Goal: Task Accomplishment & Management: Manage account settings

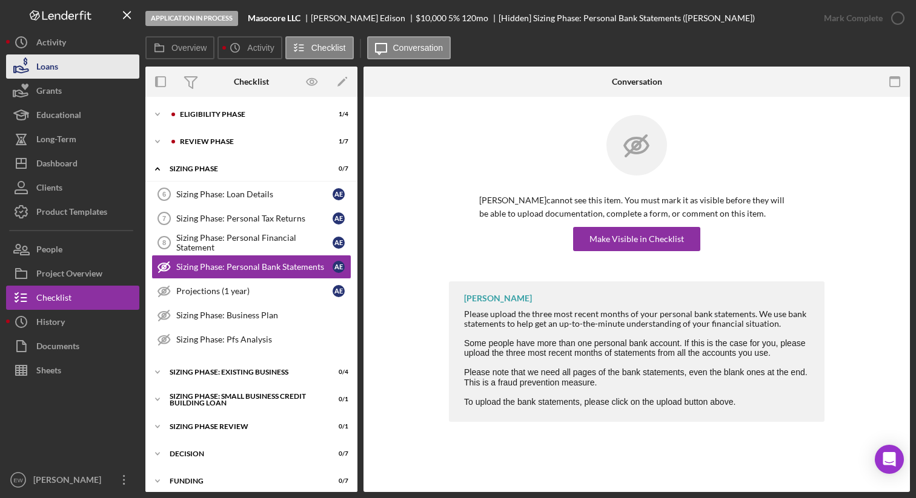
click at [61, 71] on button "Loans" at bounding box center [72, 66] width 133 height 24
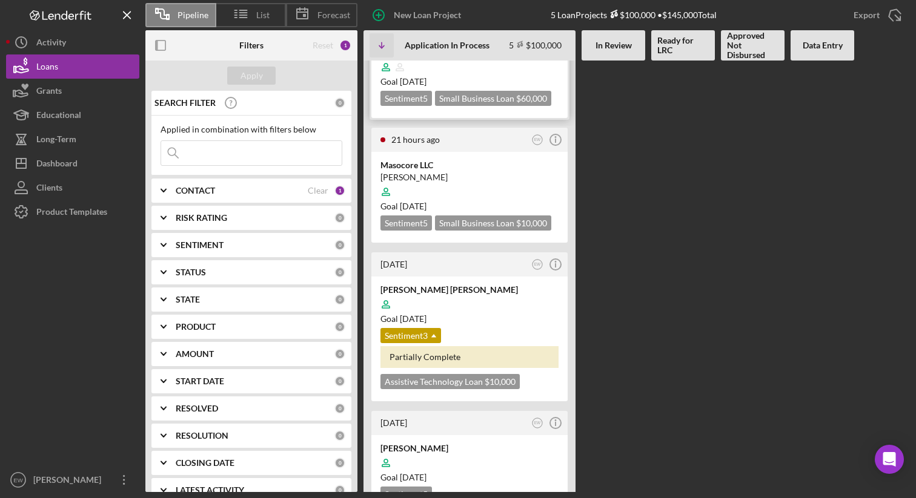
scroll to position [208, 0]
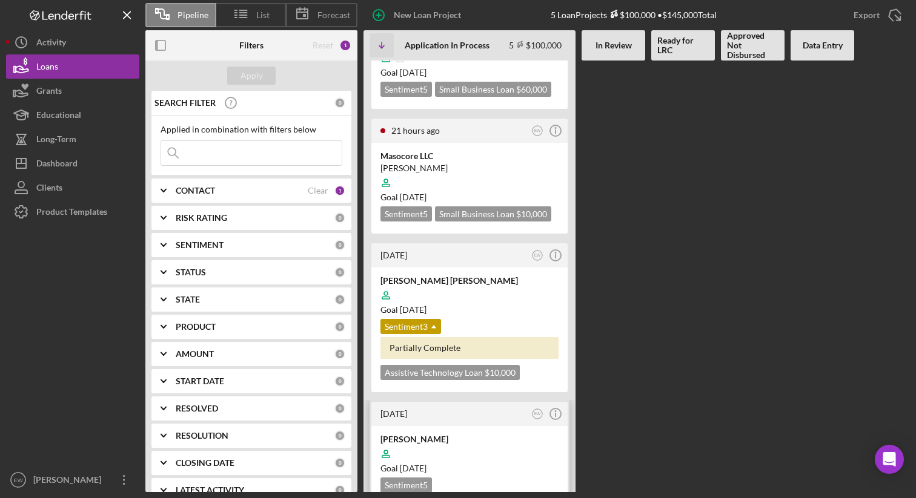
click at [497, 434] on div "[PERSON_NAME]" at bounding box center [469, 440] width 178 height 12
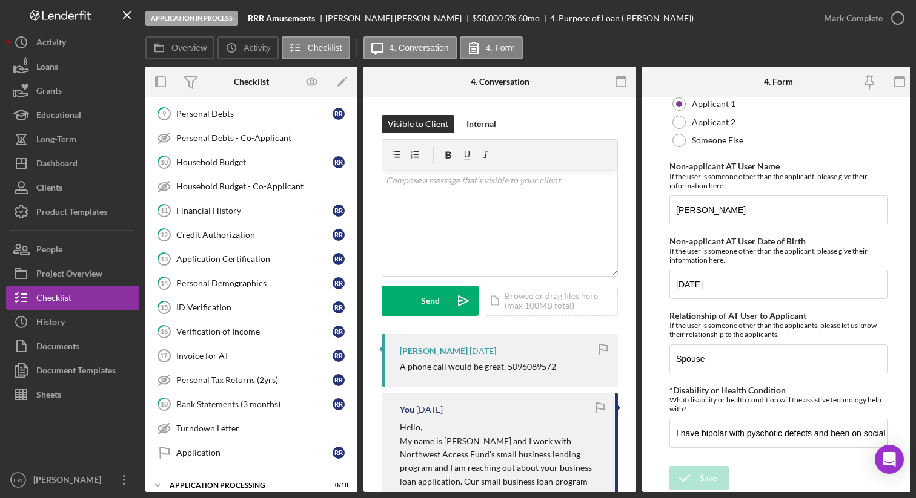
scroll to position [274, 0]
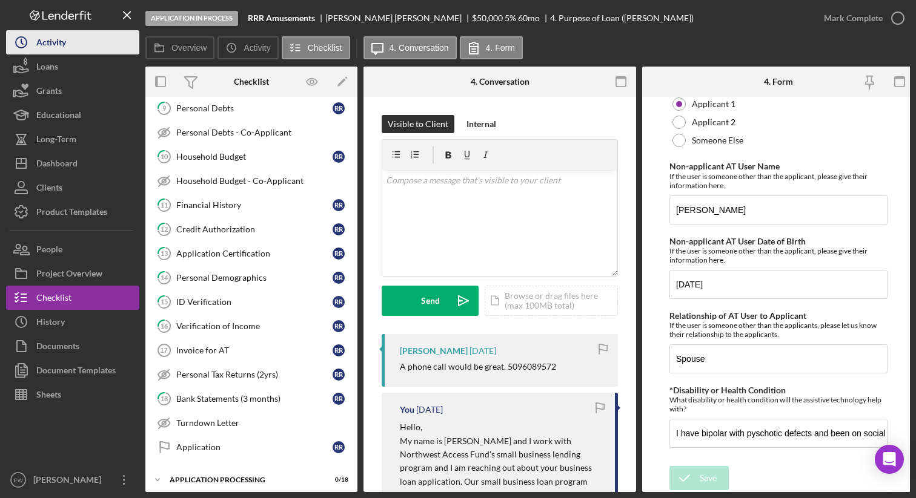
click at [83, 44] on button "Icon/History Activity" at bounding box center [72, 42] width 133 height 24
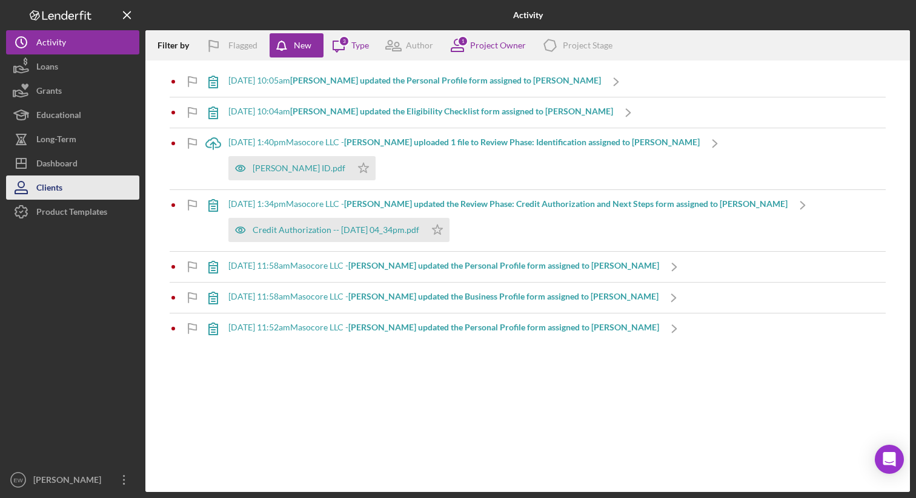
click at [84, 185] on button "Clients" at bounding box center [72, 188] width 133 height 24
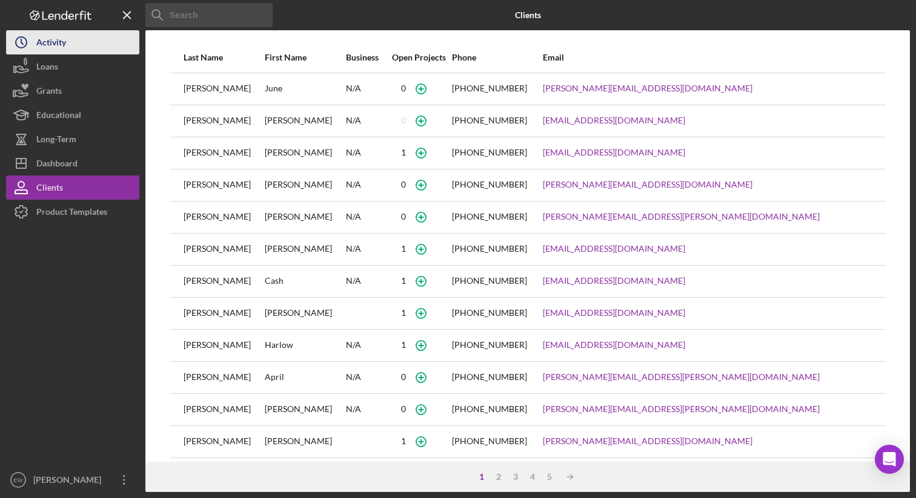
click at [71, 44] on button "Icon/History Activity" at bounding box center [72, 42] width 133 height 24
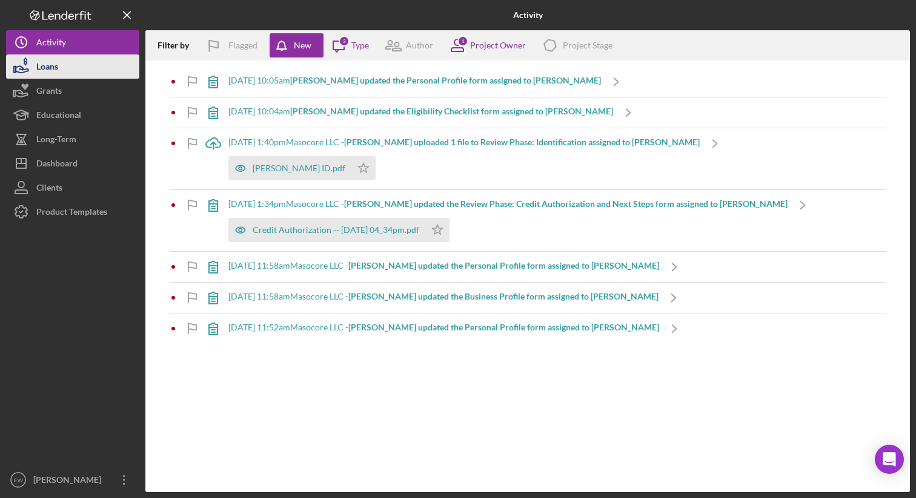
click at [68, 71] on button "Loans" at bounding box center [72, 66] width 133 height 24
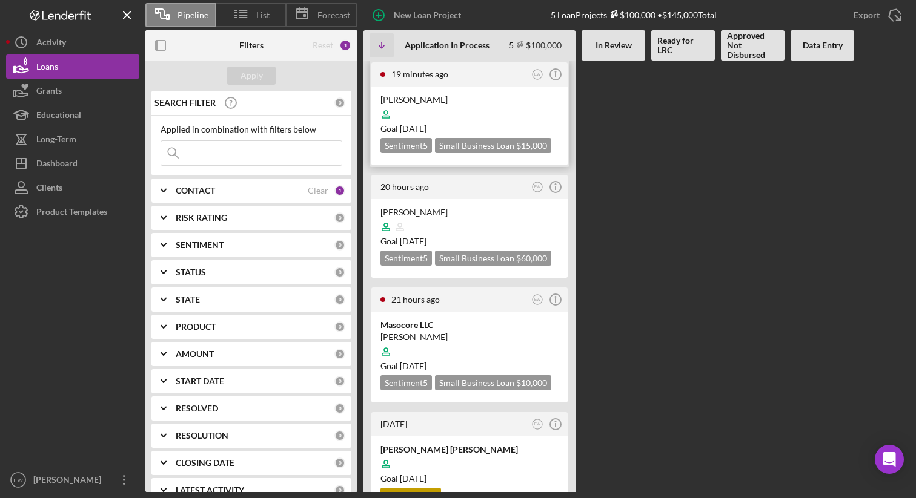
click at [434, 102] on div "[PERSON_NAME]" at bounding box center [469, 100] width 178 height 12
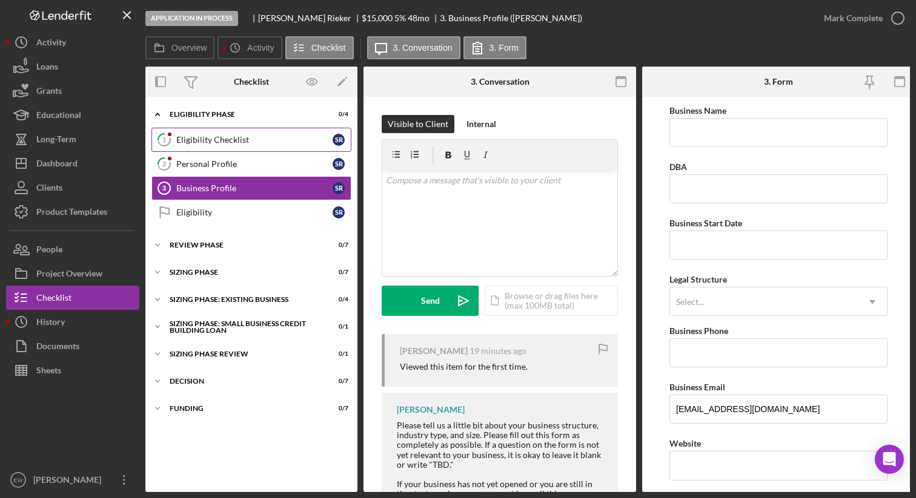
click at [245, 147] on link "1 Eligibility Checklist S R" at bounding box center [251, 140] width 200 height 24
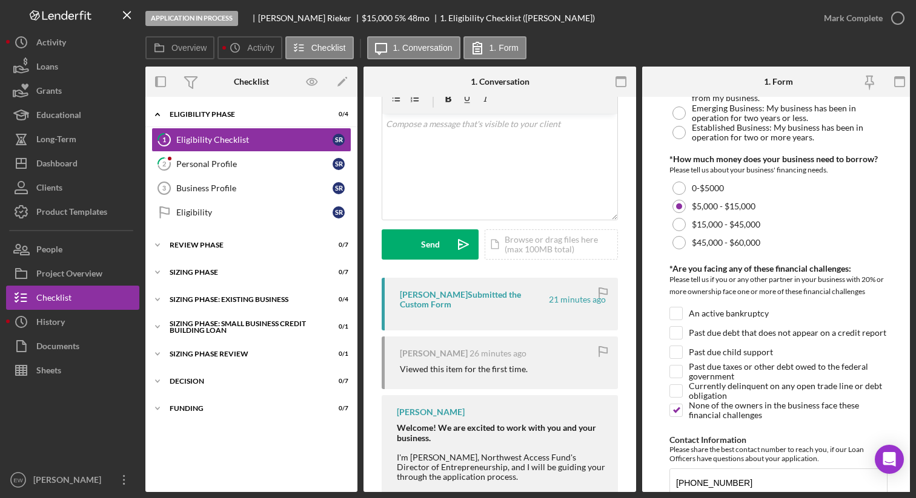
scroll to position [472, 0]
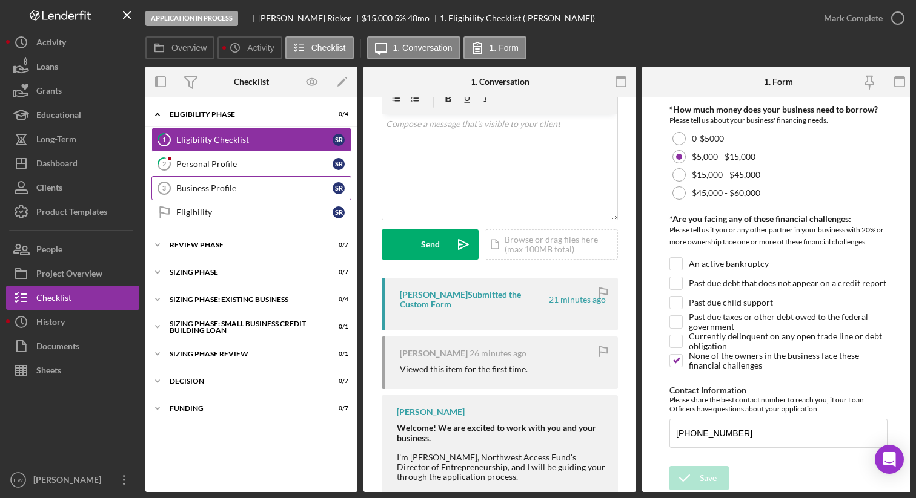
click at [255, 176] on link "Business Profile 3 Business Profile S R" at bounding box center [251, 188] width 200 height 24
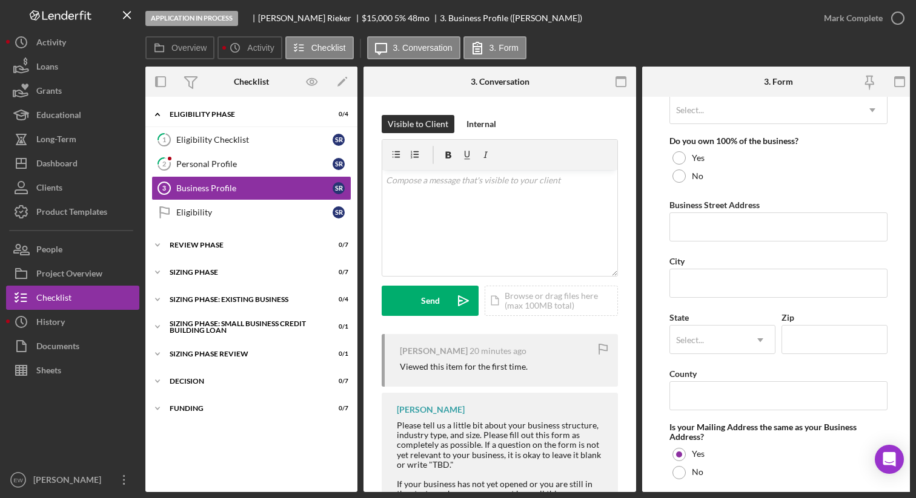
scroll to position [625, 0]
click at [277, 161] on div "Personal Profile" at bounding box center [254, 164] width 156 height 10
